Goal: Transaction & Acquisition: Purchase product/service

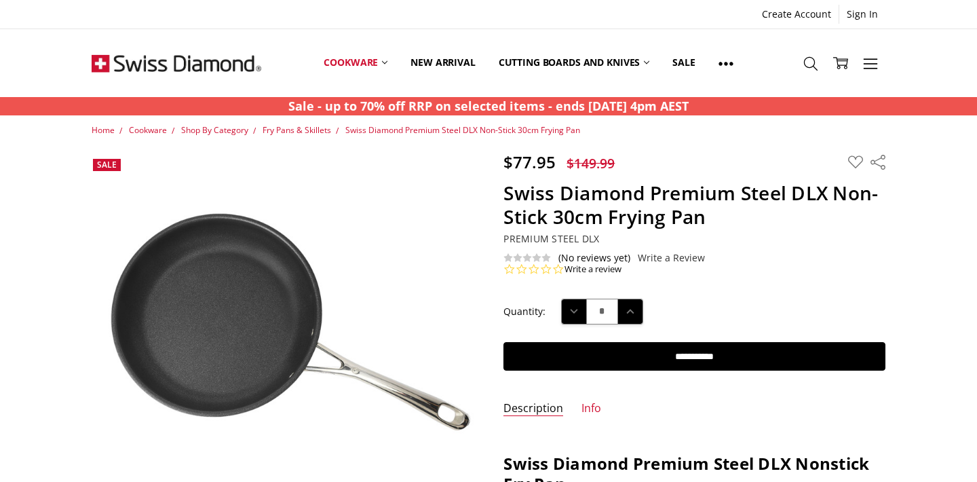
click at [552, 238] on span "Premium Steel DLX" at bounding box center [552, 238] width 96 height 13
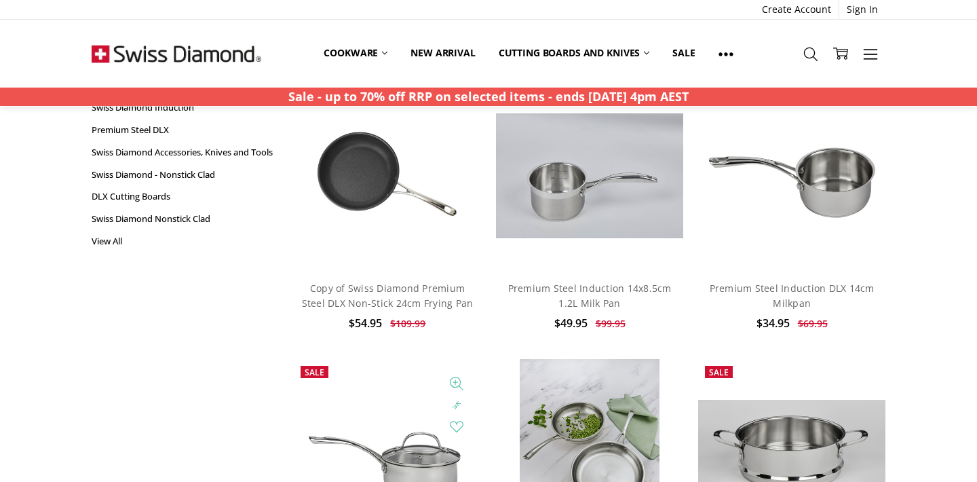
scroll to position [105, 0]
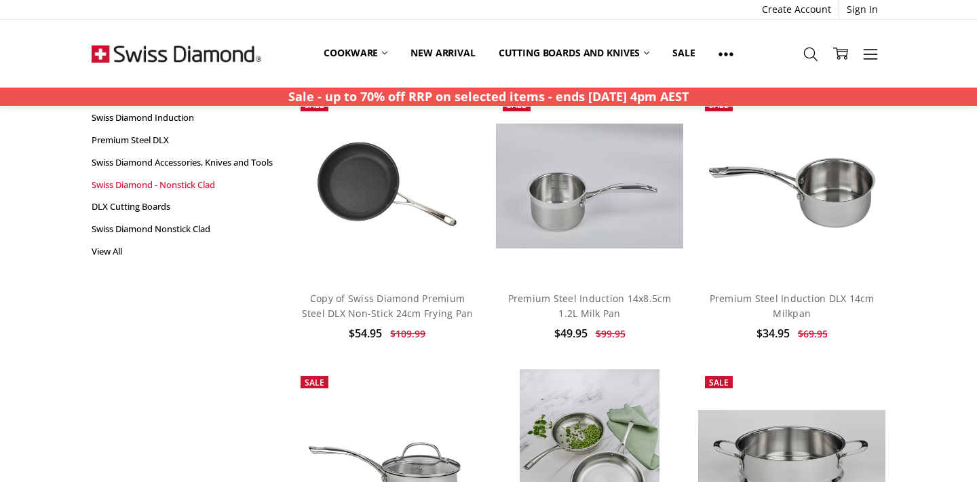
click at [165, 195] on link "Swiss Diamond - Nonstick Clad" at bounding box center [185, 185] width 187 height 22
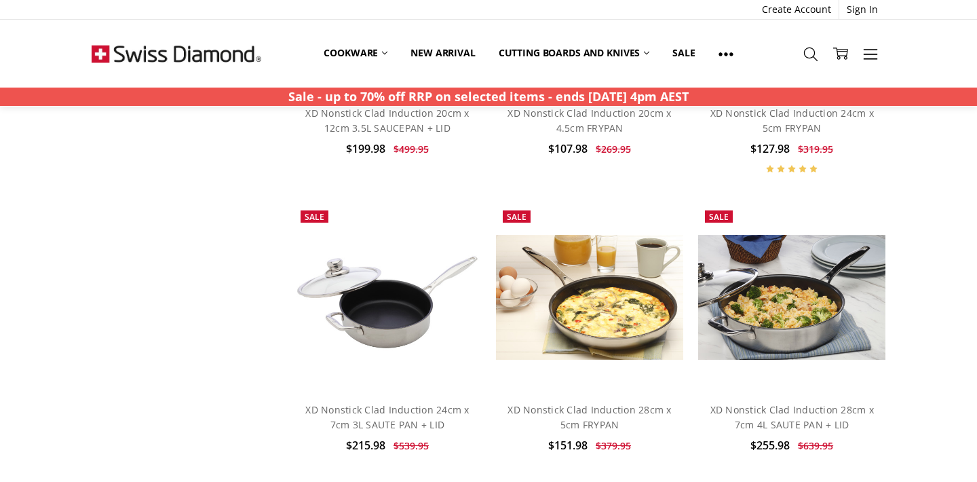
scroll to position [536, 0]
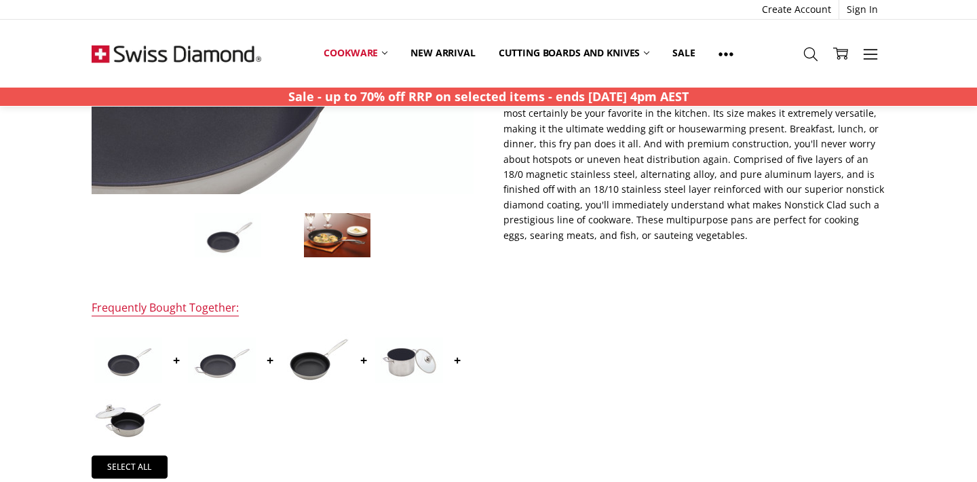
scroll to position [364, 0]
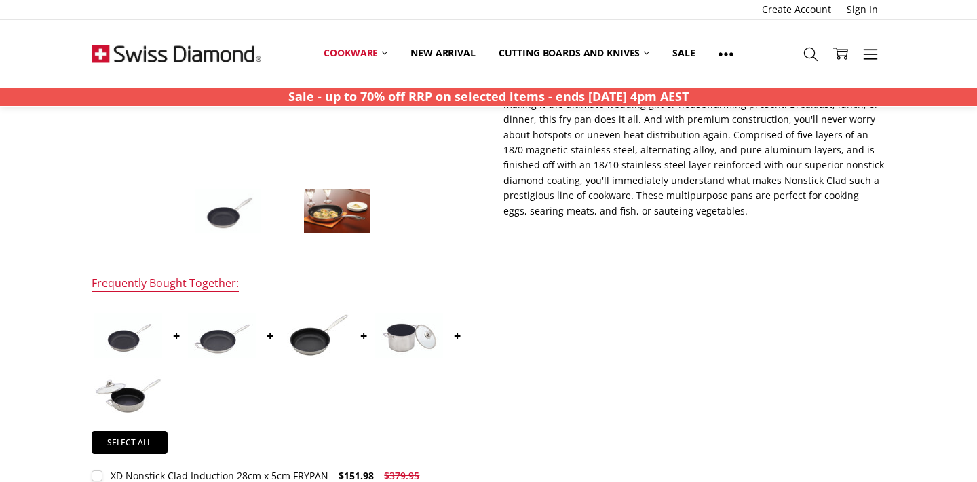
click at [326, 217] on img at bounding box center [337, 211] width 68 height 46
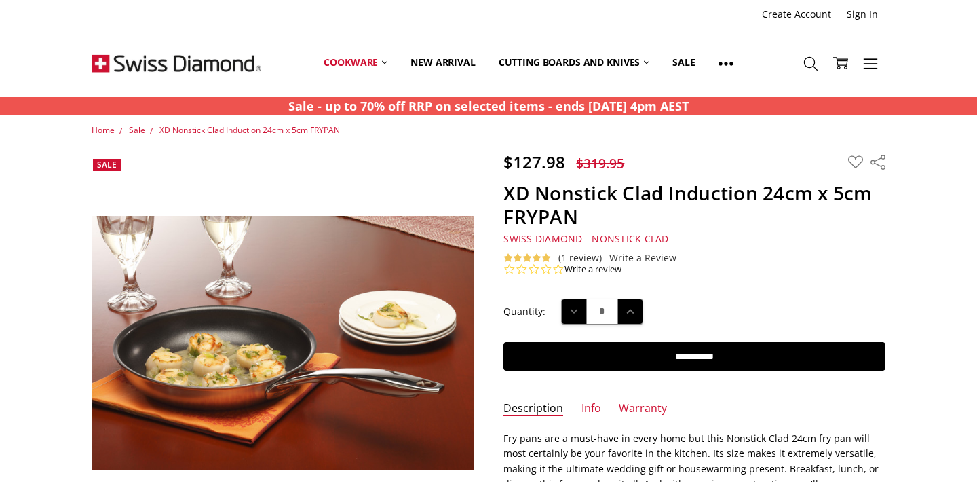
scroll to position [0, 0]
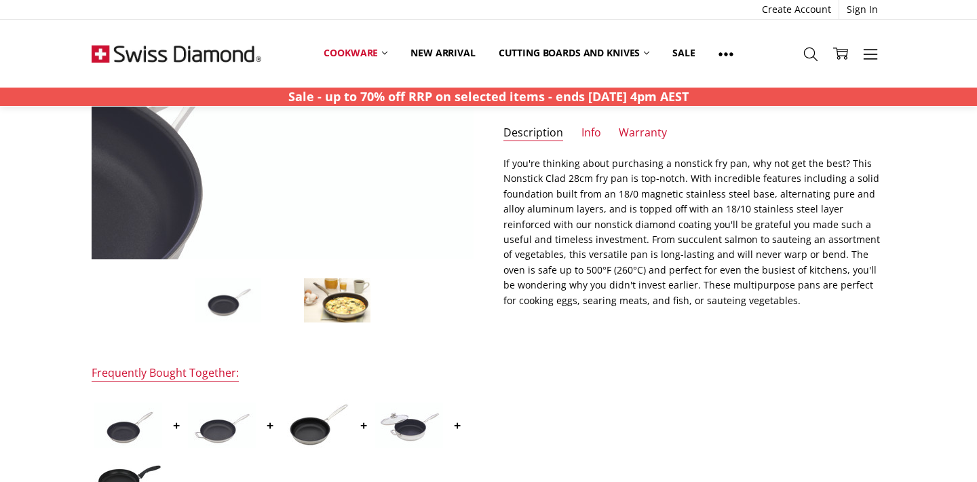
scroll to position [290, 0]
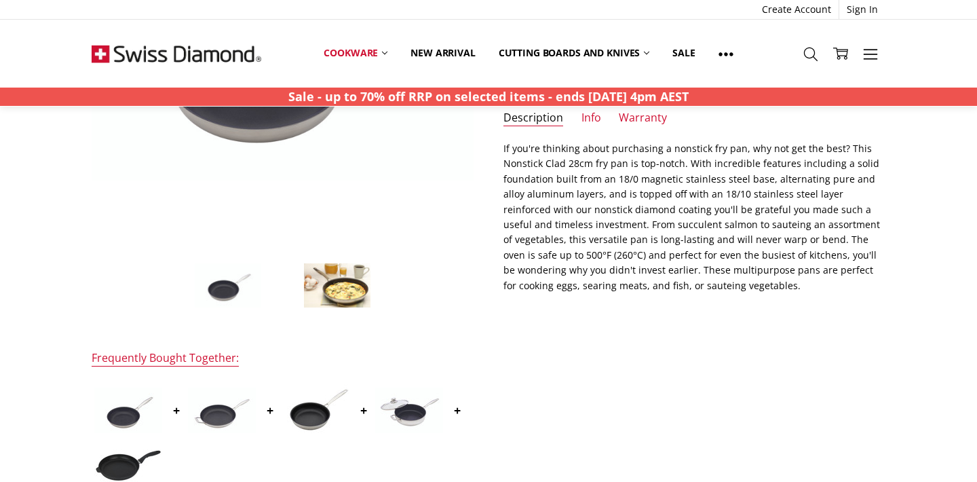
click at [331, 286] on img at bounding box center [337, 286] width 68 height 46
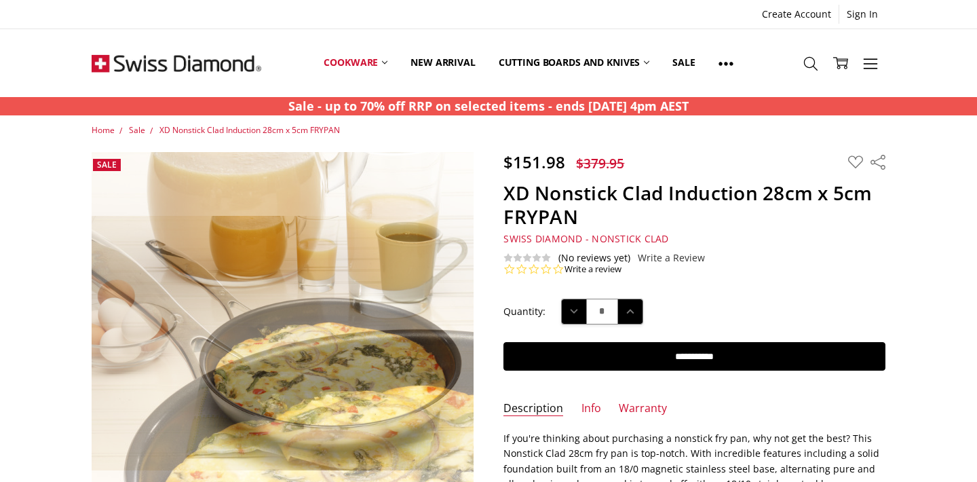
scroll to position [0, 0]
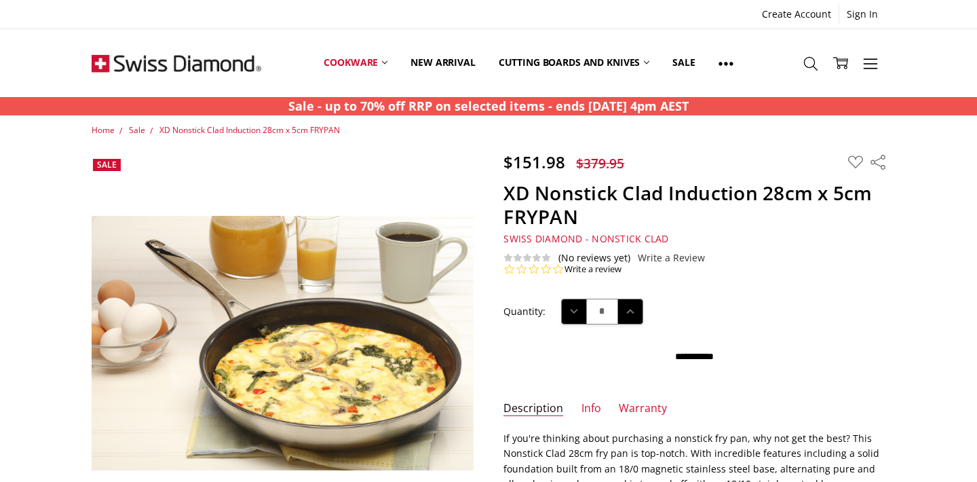
click at [704, 354] on input "**********" at bounding box center [695, 356] width 382 height 29
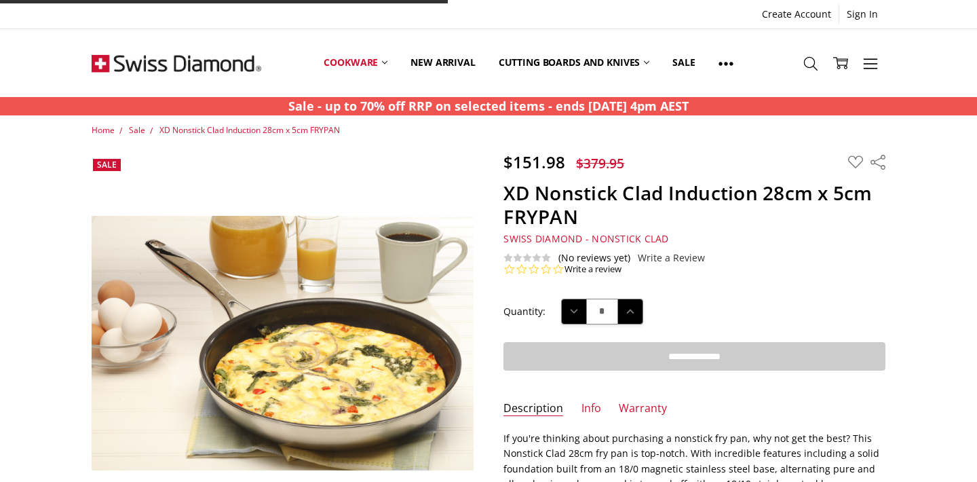
type input "**********"
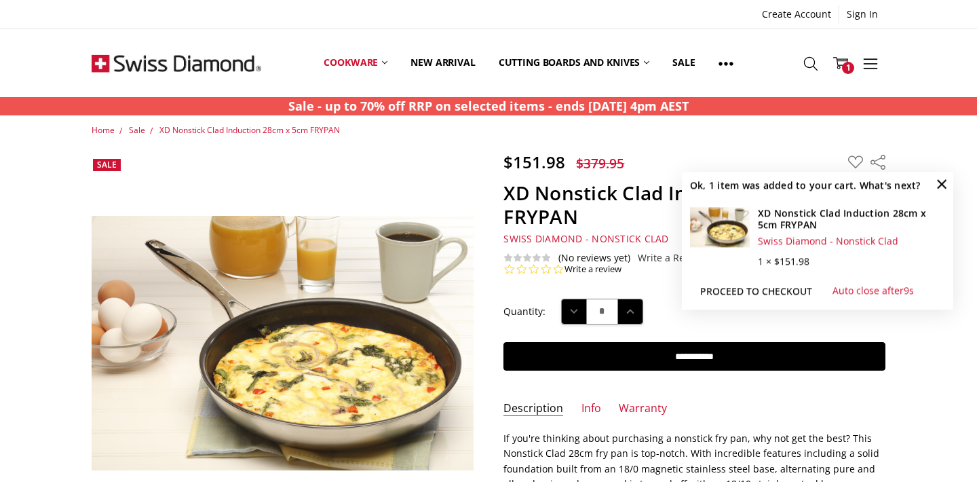
click at [785, 290] on link "Proceed to checkout" at bounding box center [756, 291] width 132 height 20
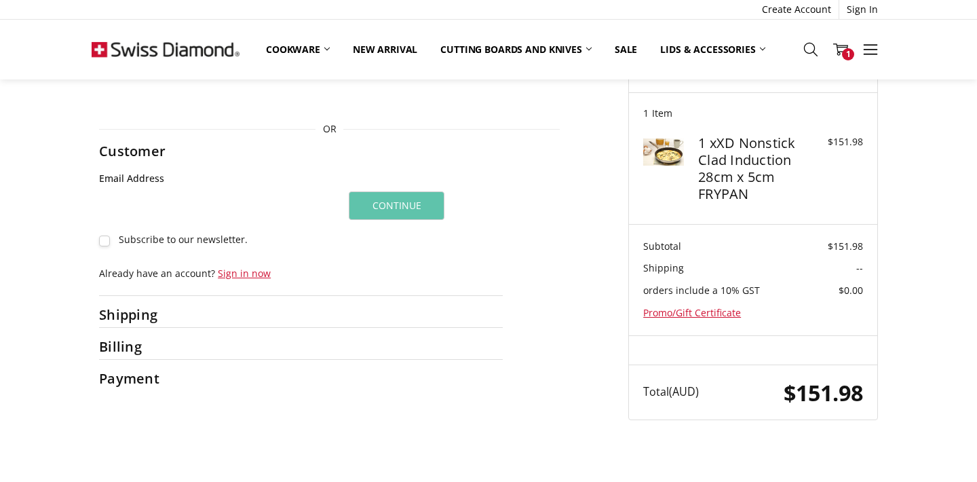
scroll to position [64, 0]
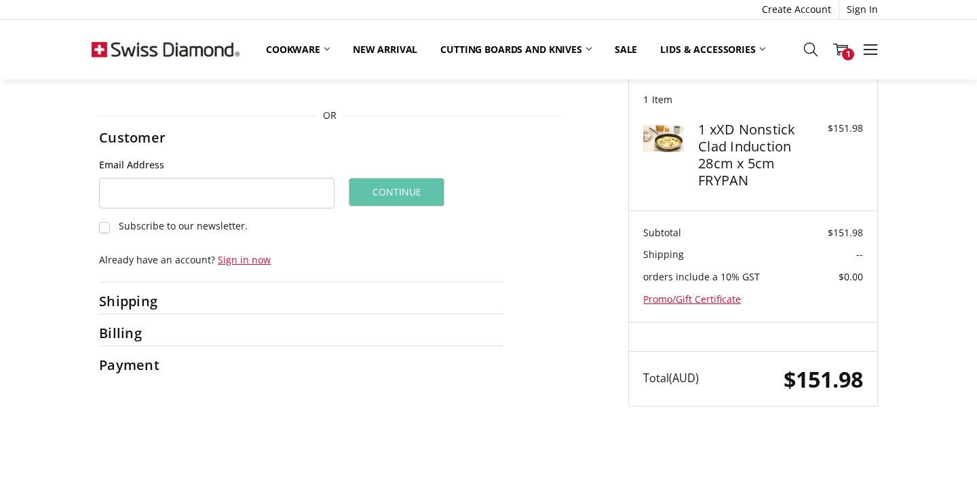
click at [135, 228] on span "Subscribe to our newsletter." at bounding box center [183, 225] width 129 height 13
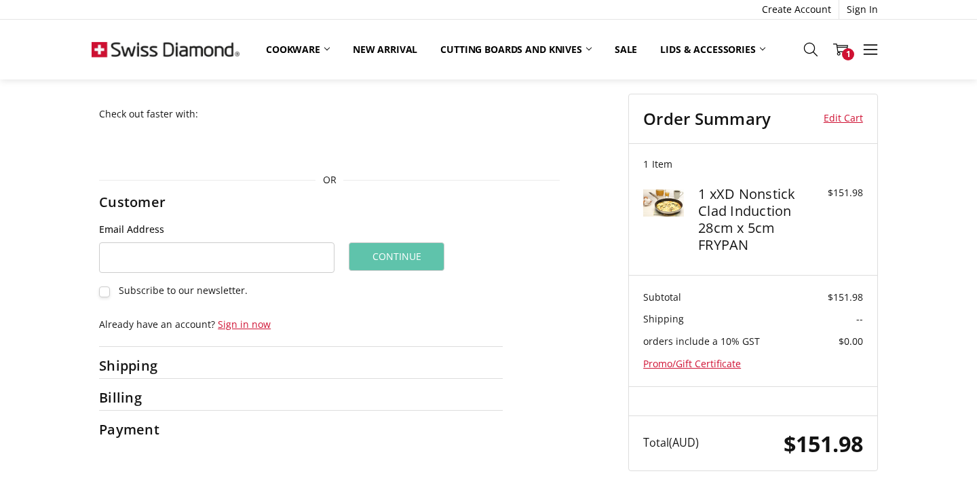
scroll to position [24, 0]
